Goal: Task Accomplishment & Management: Manage account settings

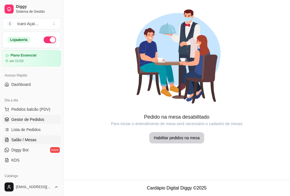
click at [20, 119] on span "Gestor de Pedidos" at bounding box center [27, 120] width 33 height 6
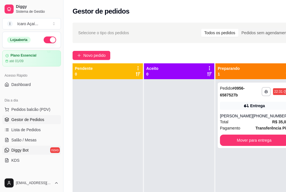
click at [29, 153] on link "Diggy Bot novo" at bounding box center [31, 150] width 59 height 9
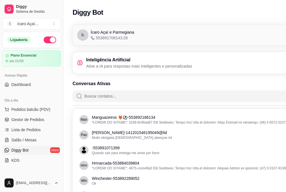
click at [175, 65] on p "Ative a IA para respostas mais inteligentes e personalizadas" at bounding box center [139, 66] width 106 height 6
drag, startPoint x: 225, startPoint y: 64, endPoint x: 237, endPoint y: 61, distance: 12.5
click at [230, 63] on div "Inteligência Artificial Ative a IA para respostas mais inteligentes e personali…" at bounding box center [206, 63] width 258 height 12
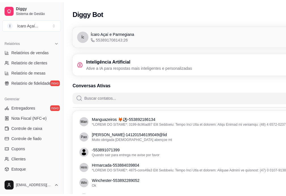
scroll to position [211, 0]
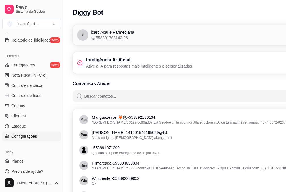
click at [32, 137] on span "Configurações" at bounding box center [23, 137] width 25 height 6
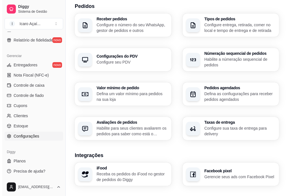
scroll to position [221, 0]
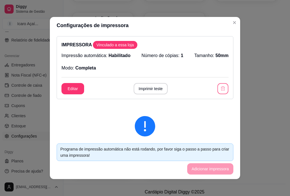
click at [220, 91] on icon "button" at bounding box center [222, 88] width 5 height 5
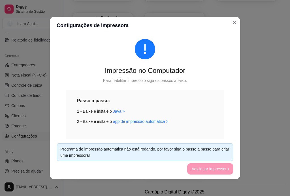
scroll to position [0, 0]
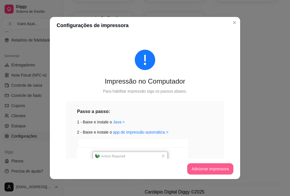
click at [209, 167] on button "Adicionar impressora" at bounding box center [210, 169] width 46 height 11
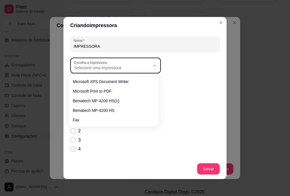
click at [149, 64] on button "Escolha a impressora: Selecione uma impressora" at bounding box center [115, 66] width 91 height 16
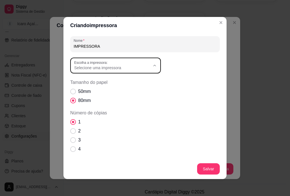
click at [110, 107] on li "Bematech MP-4200 HS" at bounding box center [113, 109] width 83 height 9
type input "Bematech MP-4200 HS"
select select "Bematech MP-4200 HS"
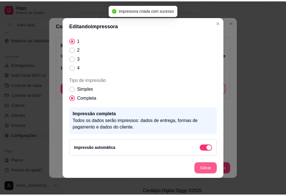
scroll to position [60, 0]
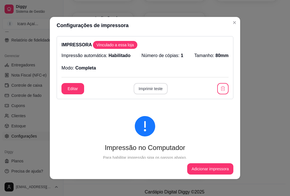
click at [151, 90] on button "Imprimir teste" at bounding box center [151, 88] width 34 height 11
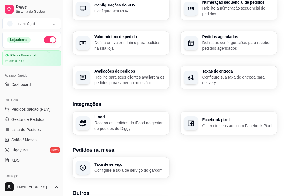
scroll to position [193, 0]
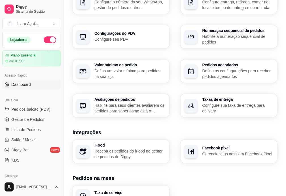
click at [23, 83] on span "Dashboard" at bounding box center [21, 85] width 20 height 6
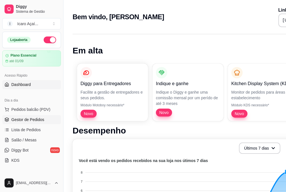
click at [27, 120] on span "Gestor de Pedidos" at bounding box center [27, 120] width 33 height 6
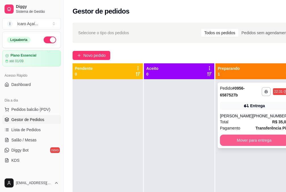
click at [246, 144] on button "Mover para entrega" at bounding box center [254, 140] width 68 height 11
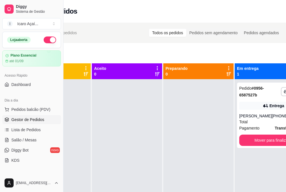
scroll to position [0, 53]
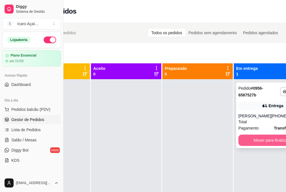
click at [253, 143] on button "Mover para finalizado" at bounding box center [272, 140] width 68 height 11
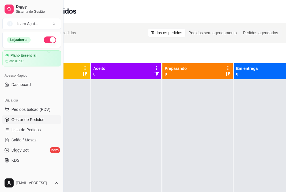
click at [44, 42] on button "button" at bounding box center [50, 40] width 12 height 7
